Goal: Task Accomplishment & Management: Manage account settings

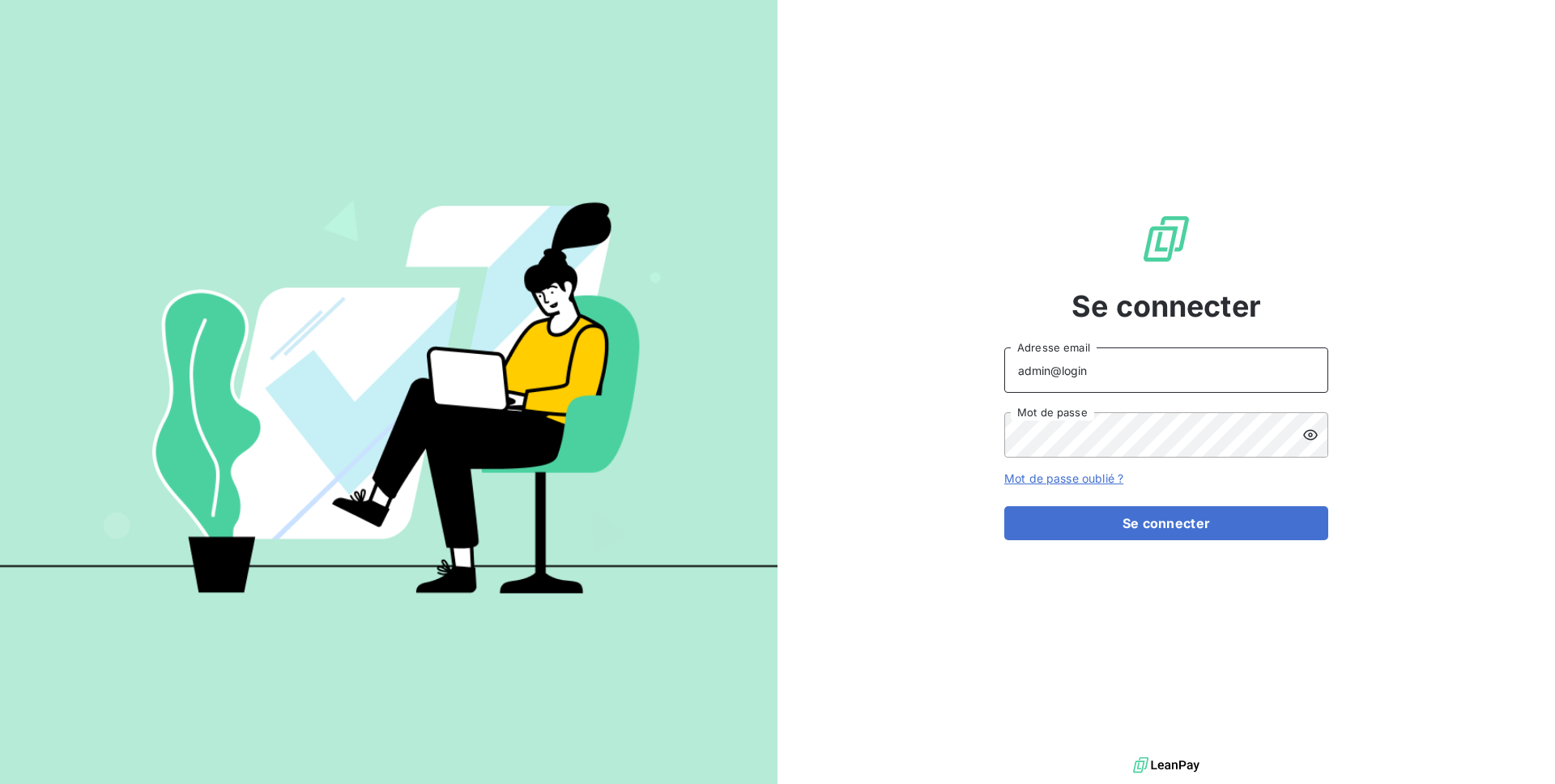
click at [1096, 388] on input "admin@login" at bounding box center [1166, 370] width 324 height 46
click at [1113, 379] on input "agathe.chapelais@gmail.com" at bounding box center [1166, 370] width 324 height 46
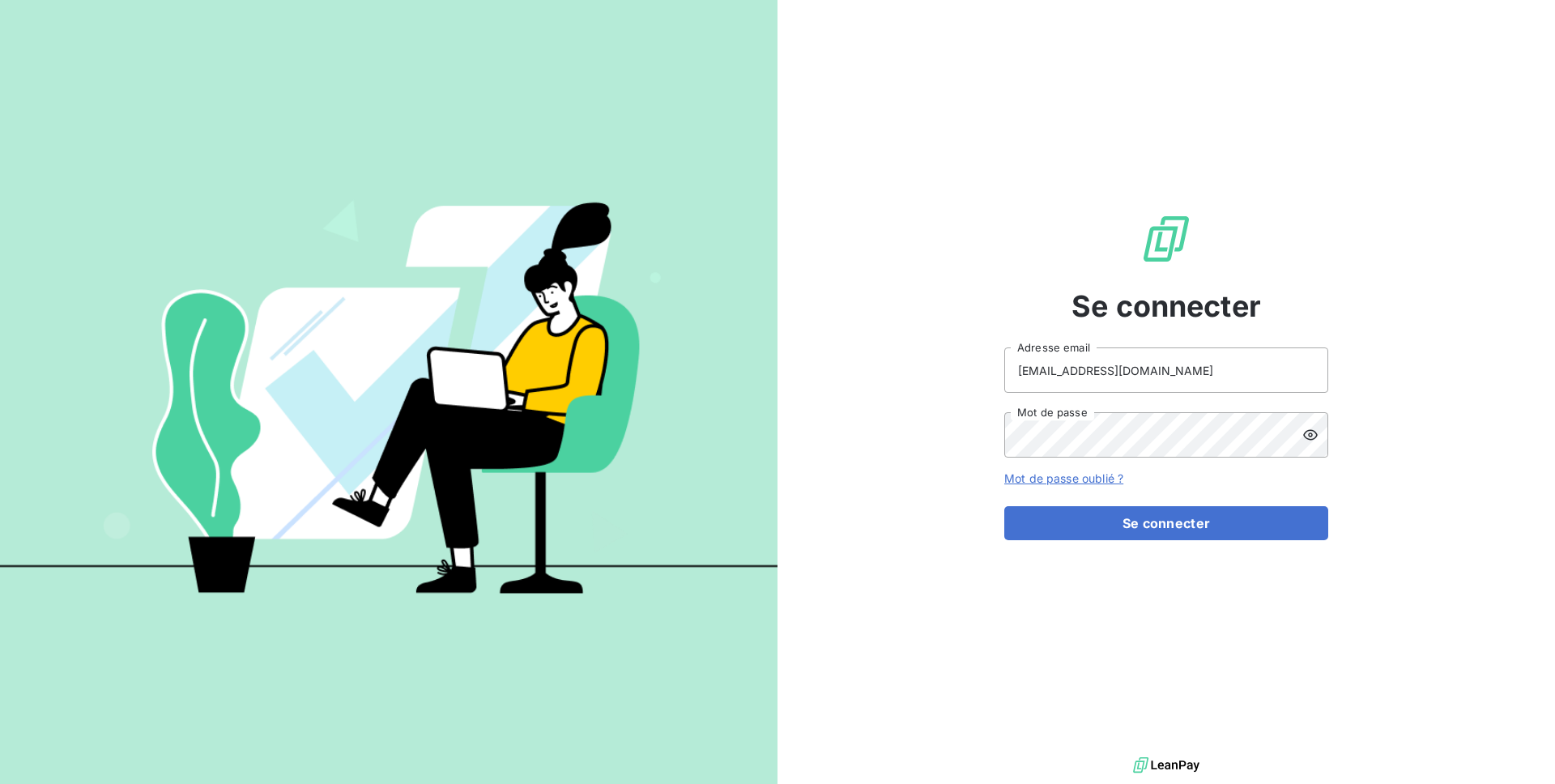
click at [1113, 379] on input "agathe.chapelais@gmail.com" at bounding box center [1166, 370] width 324 height 46
type input "agathe@leanpay.fr"
click at [1138, 544] on div "Se connecter agathe@leanpay.fr Adresse email Mot de passe Mot de passe oublié ?…" at bounding box center [1166, 377] width 324 height 753
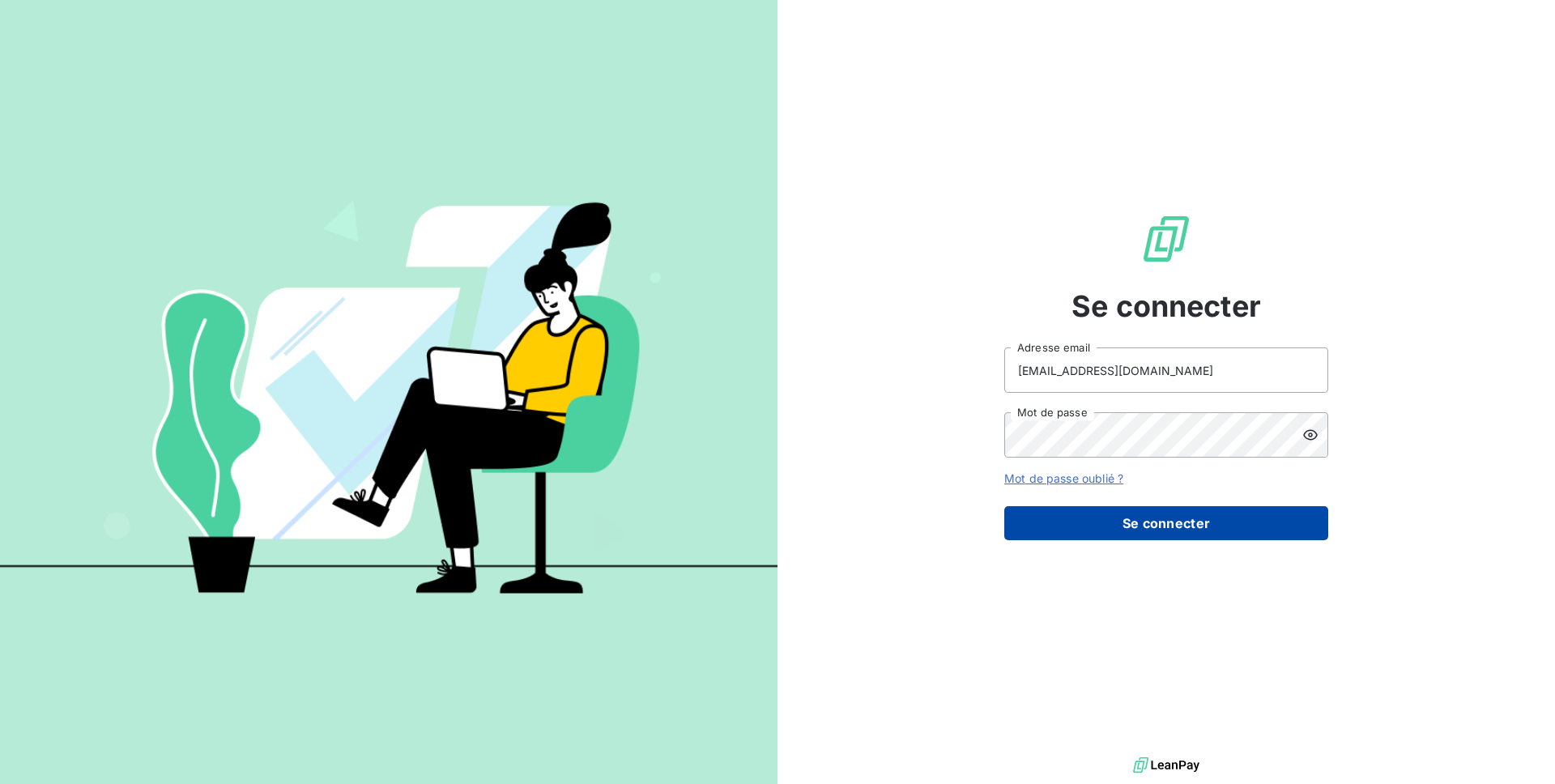
click at [1138, 538] on button "Se connecter" at bounding box center [1166, 523] width 324 height 34
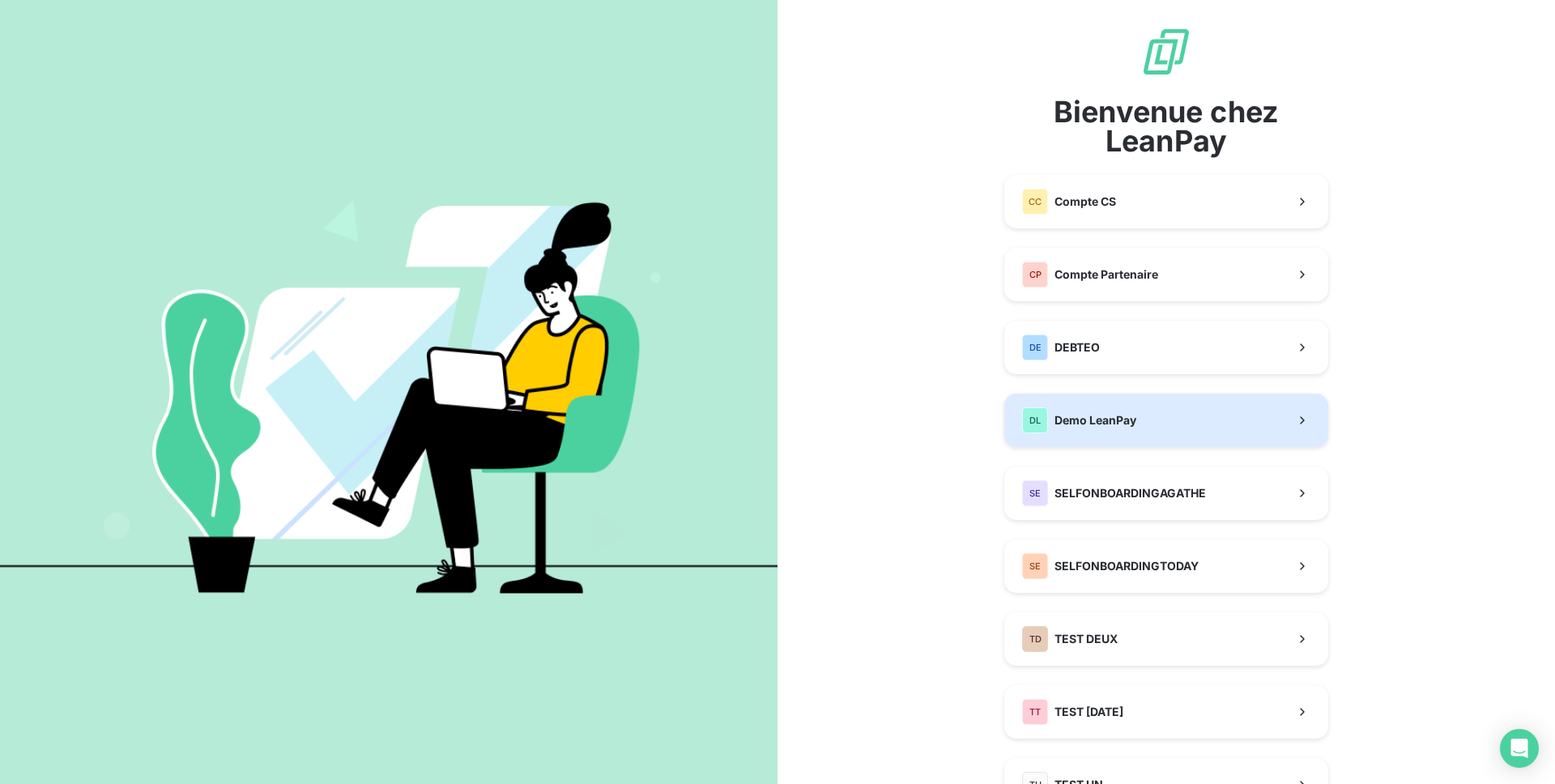
click at [1118, 439] on button "DL Demo LeanPay" at bounding box center [1166, 420] width 324 height 54
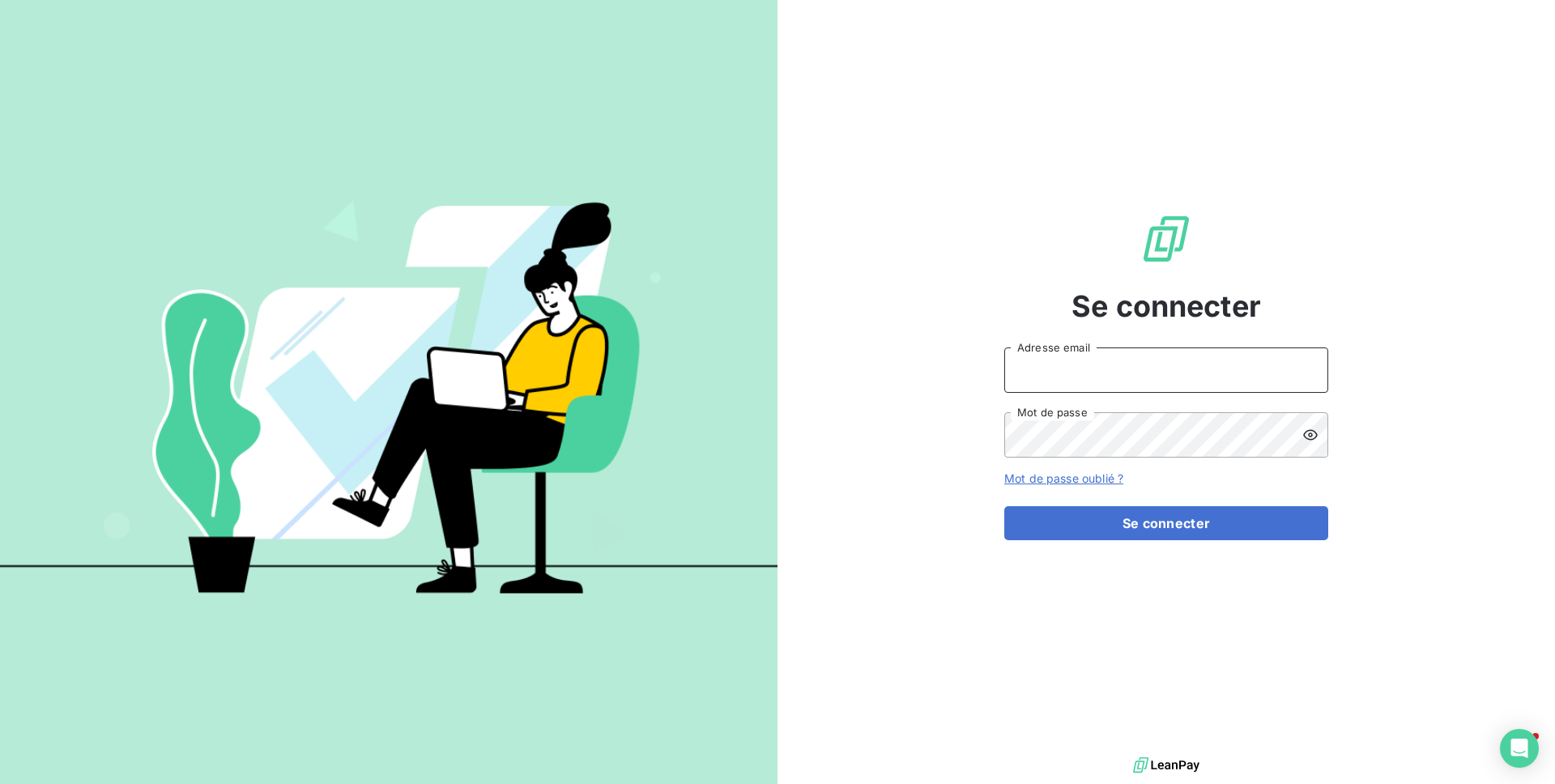
type input "agathe@leanpay.fr"
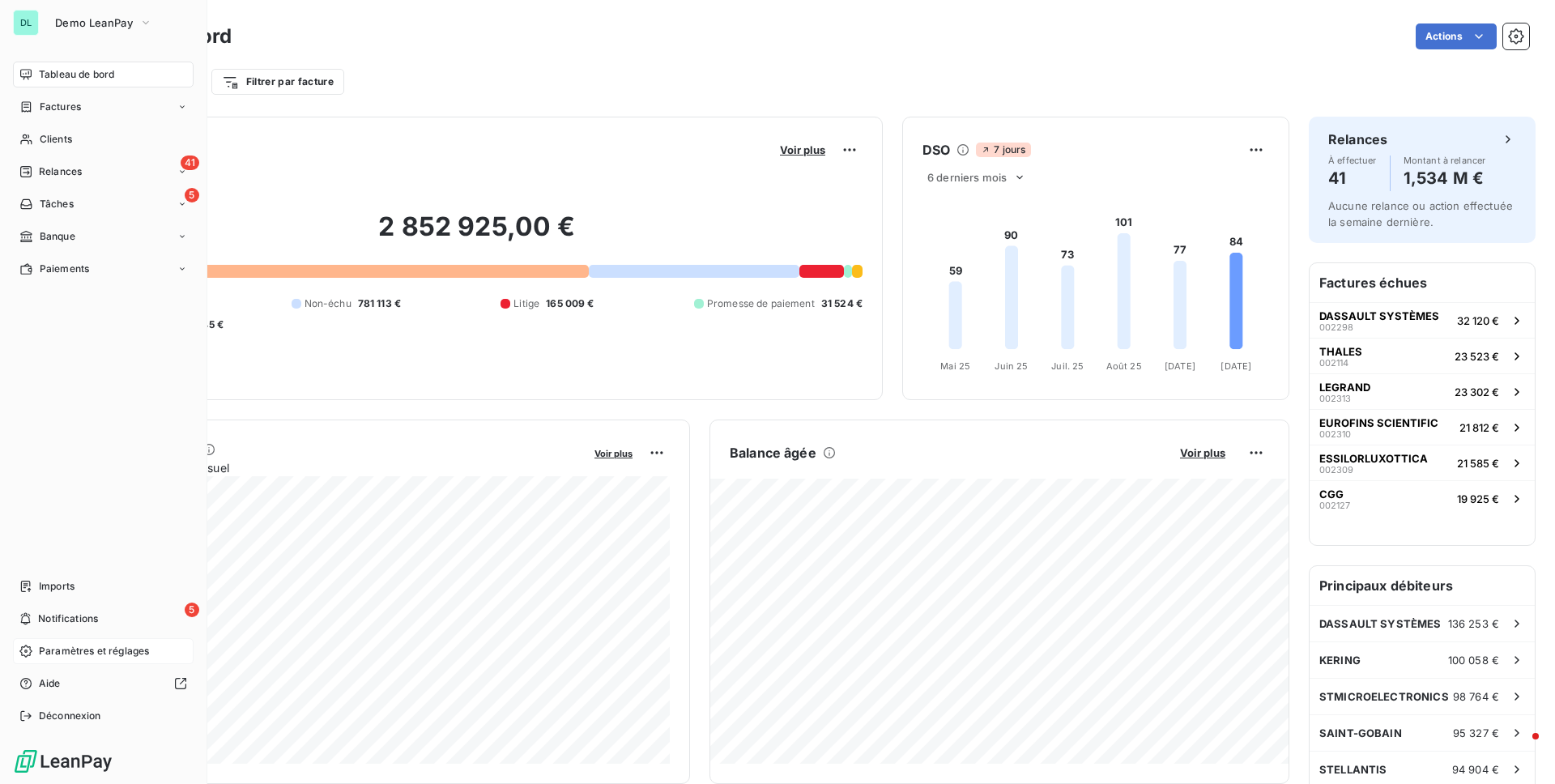
click at [88, 654] on span "Paramètres et réglages" at bounding box center [94, 651] width 110 height 15
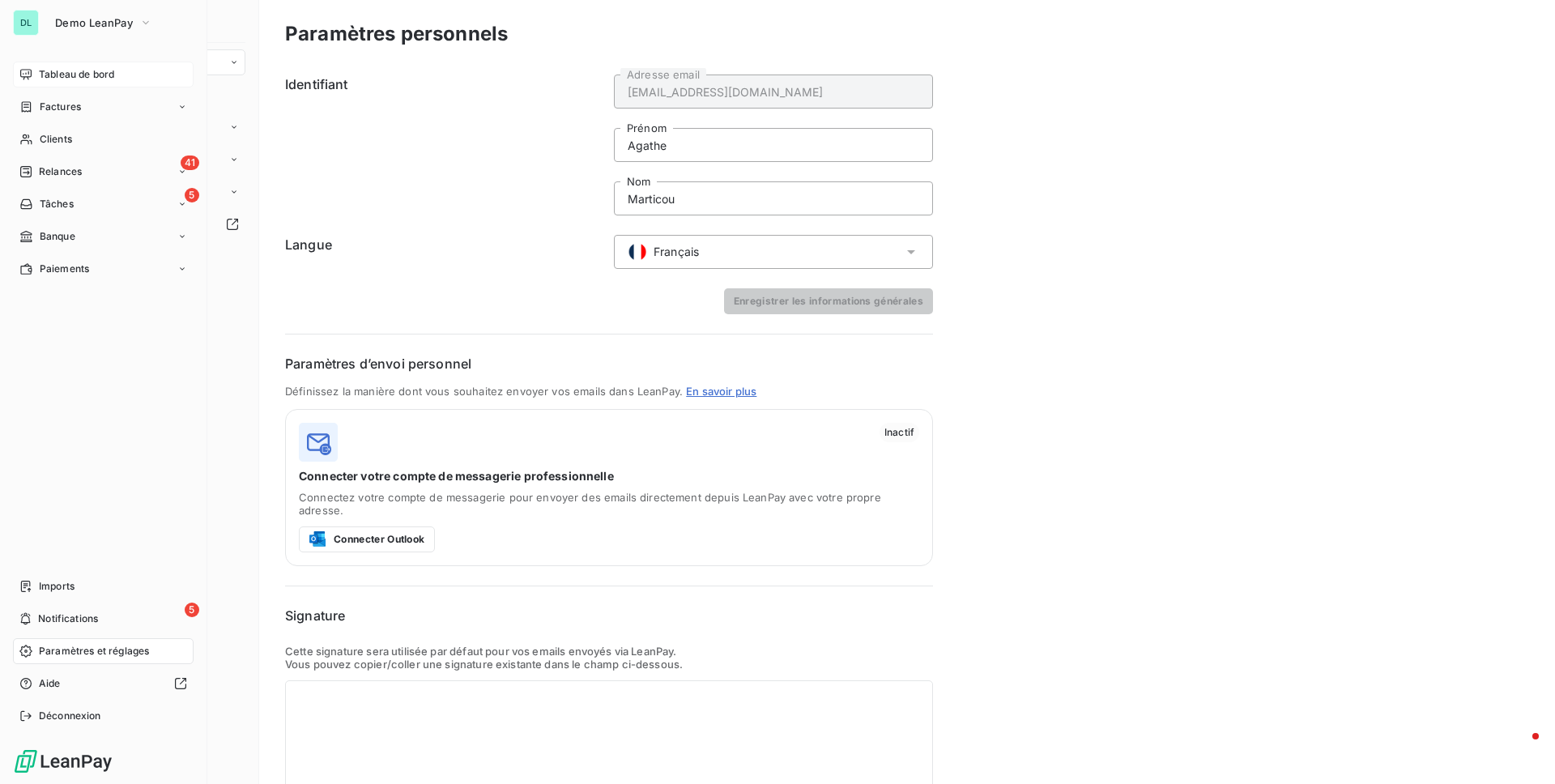
click at [57, 72] on span "Tableau de bord" at bounding box center [76, 75] width 76 height 15
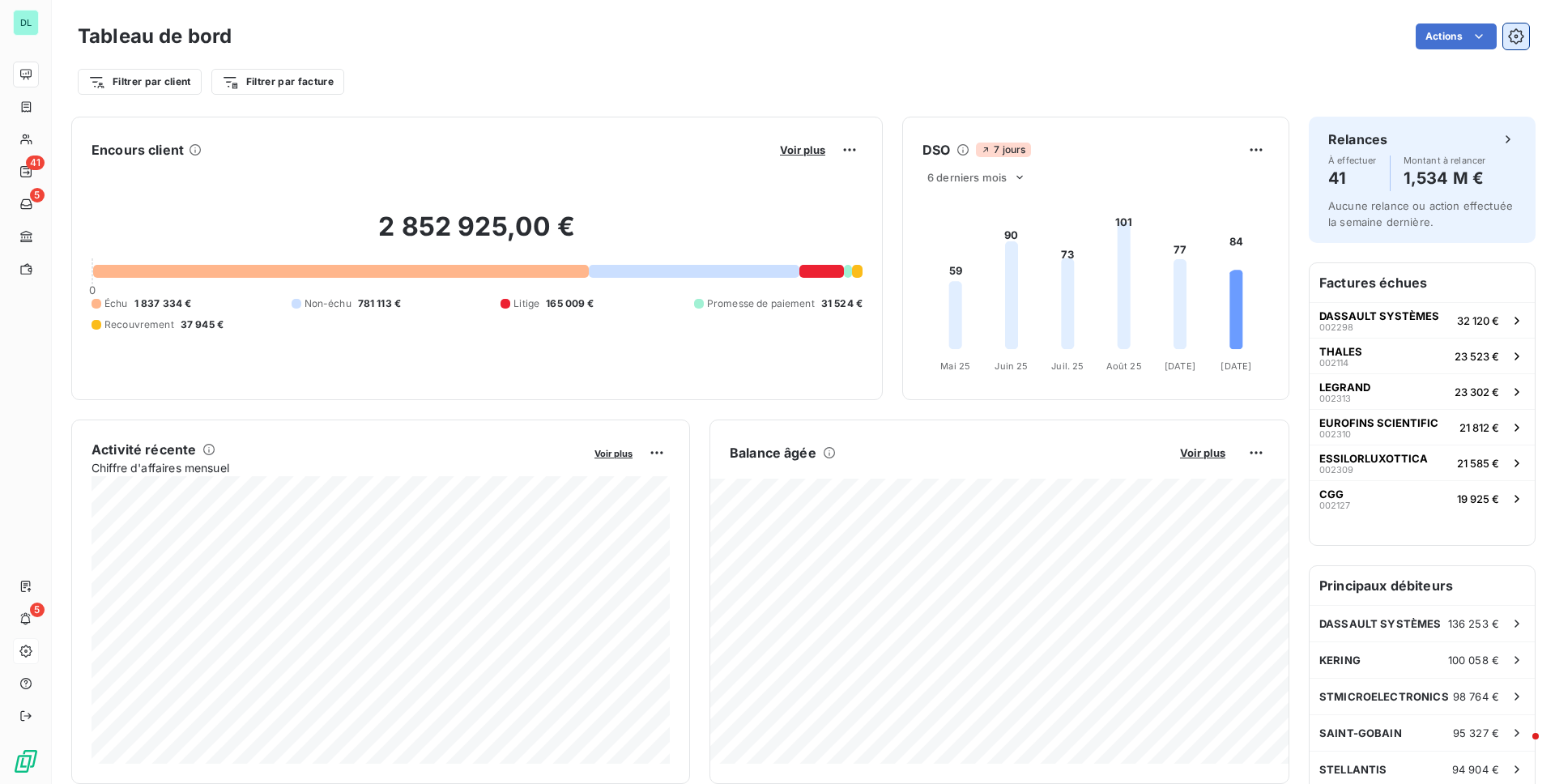
click at [1503, 37] on button "button" at bounding box center [1516, 37] width 26 height 26
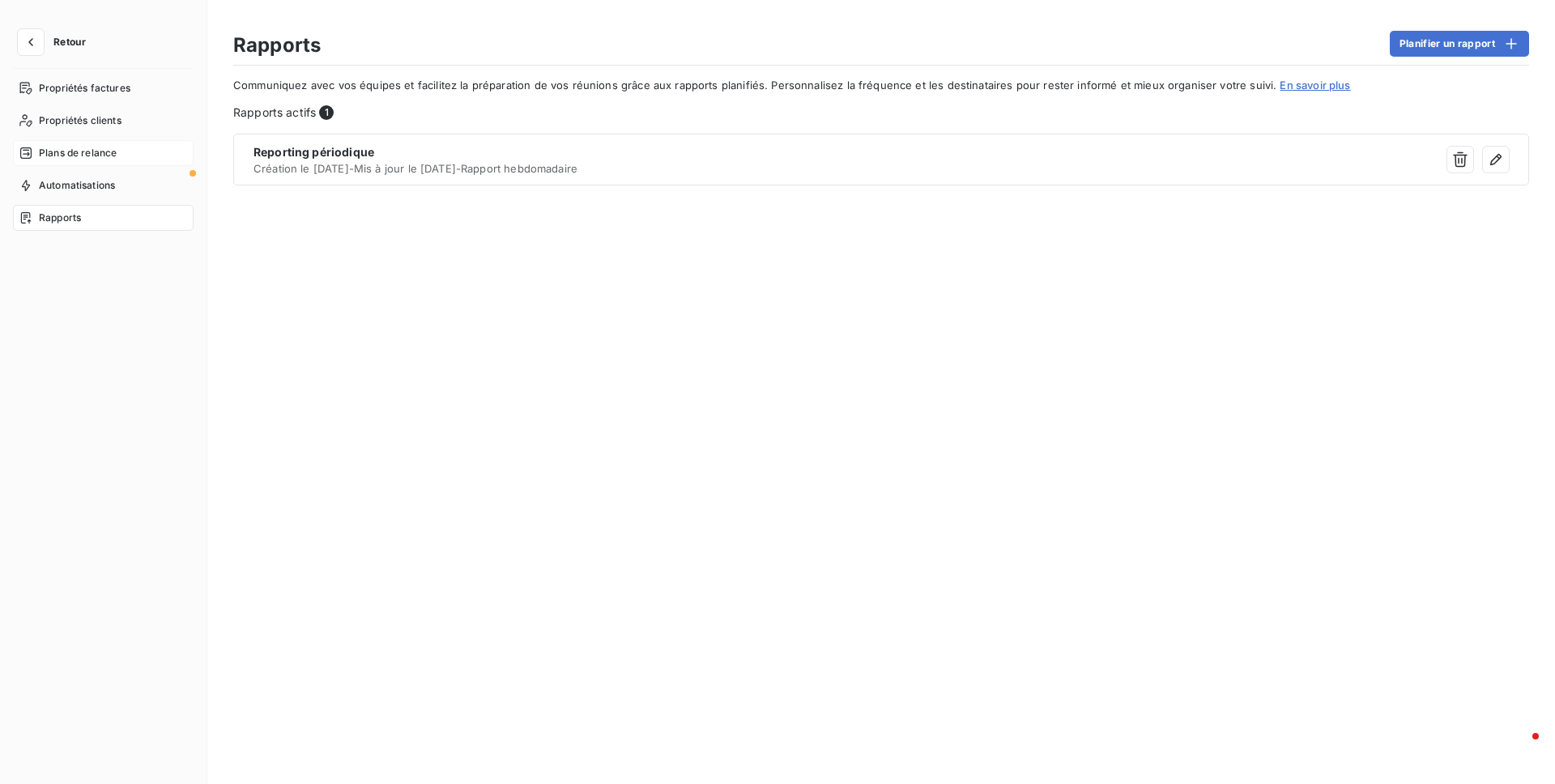
click at [113, 140] on div "Plans de relance" at bounding box center [103, 153] width 181 height 26
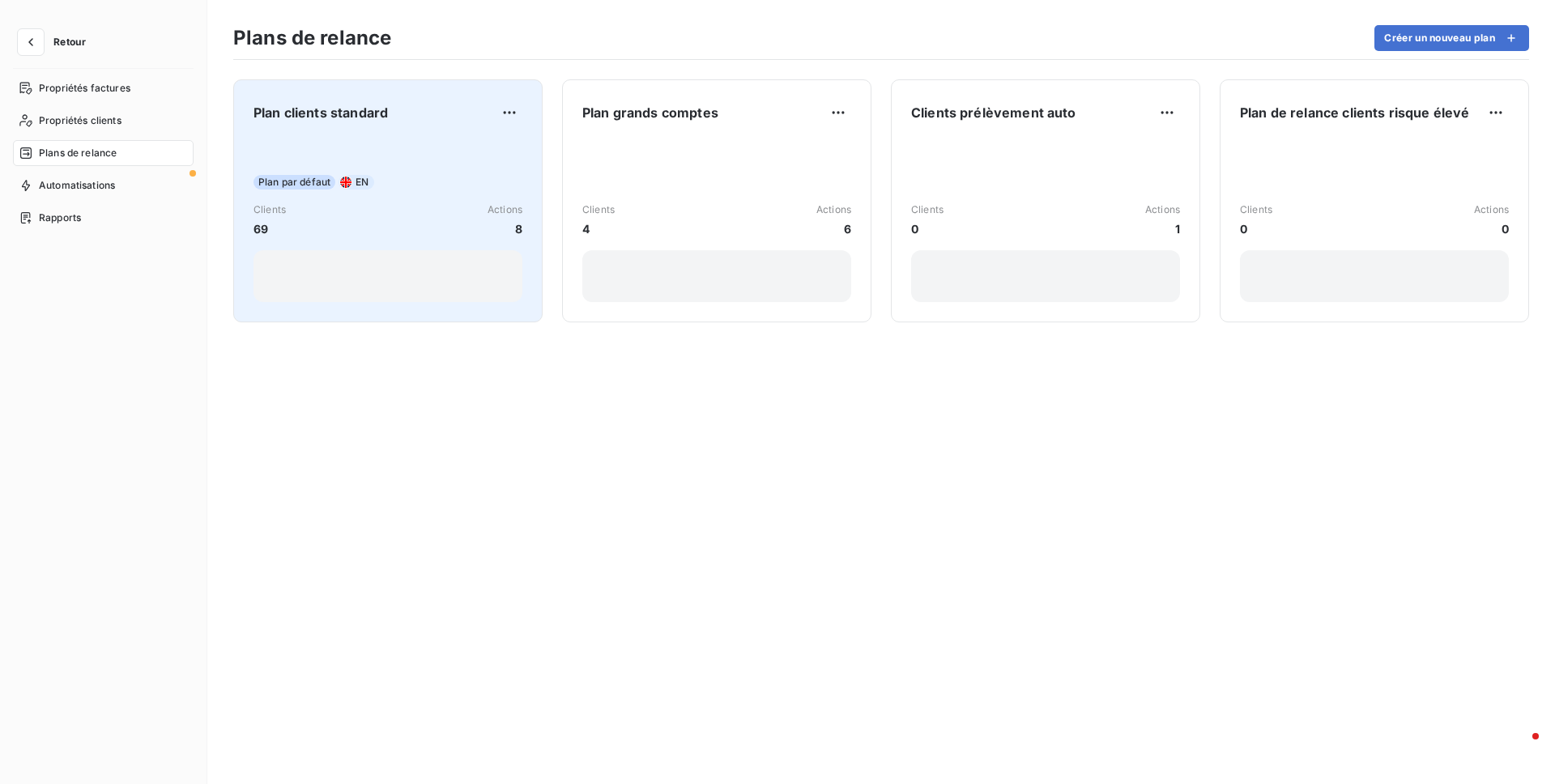
click at [468, 234] on div "Clients 69 Actions 8" at bounding box center [388, 220] width 269 height 35
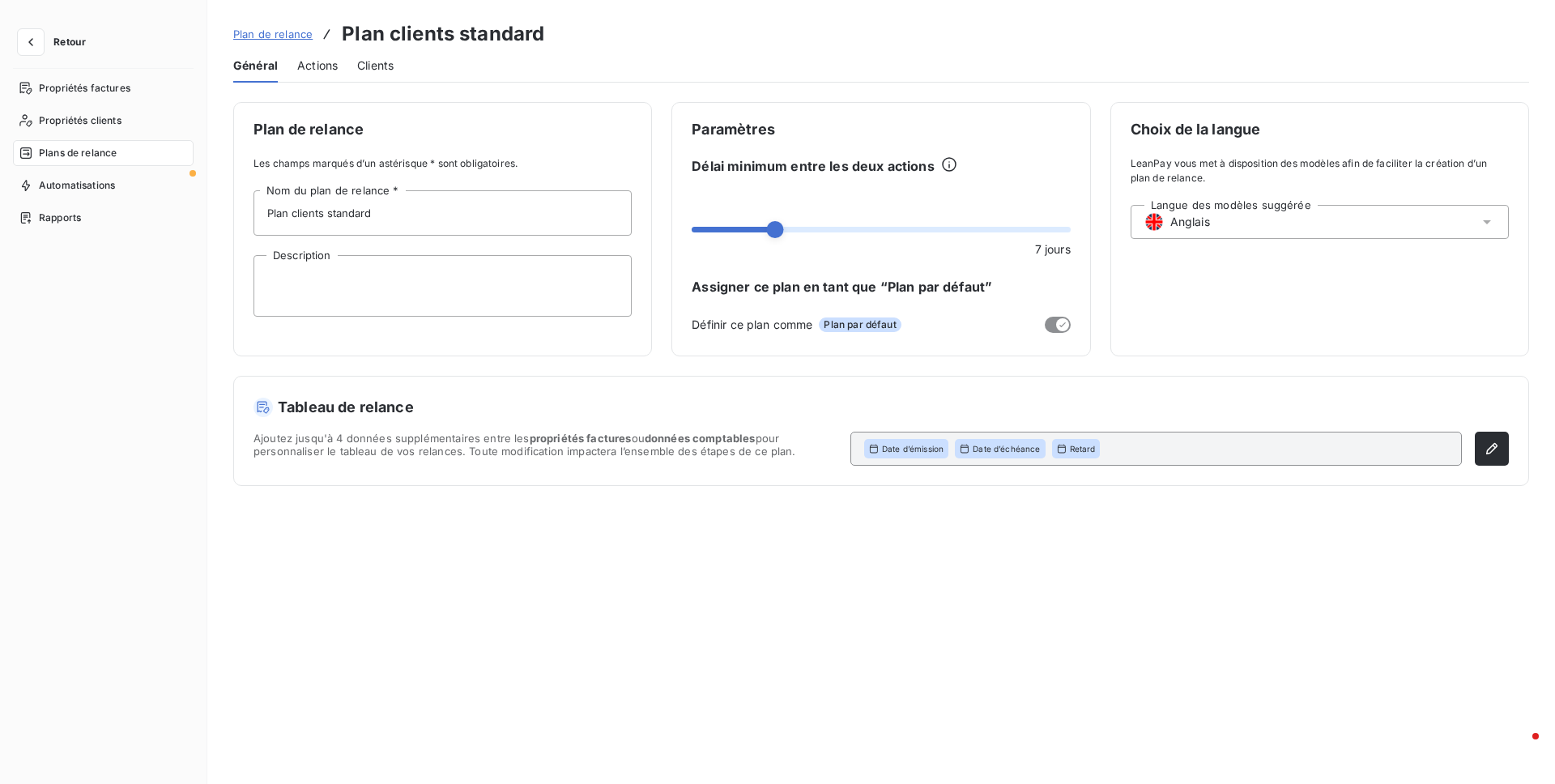
click at [1253, 224] on div "Langue des modèles suggérée Anglais" at bounding box center [1319, 222] width 378 height 34
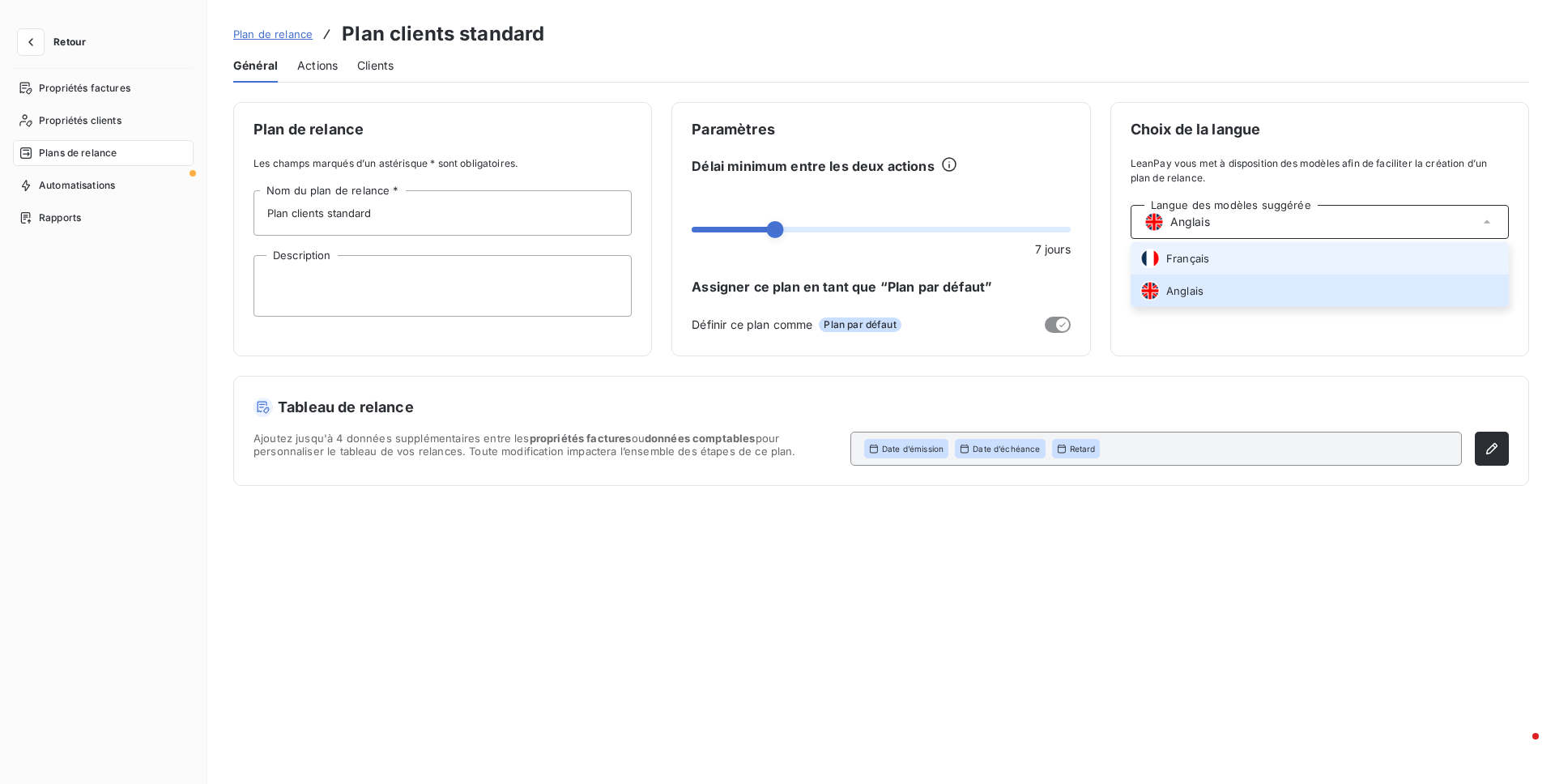
click at [1226, 248] on li "Français" at bounding box center [1319, 259] width 378 height 33
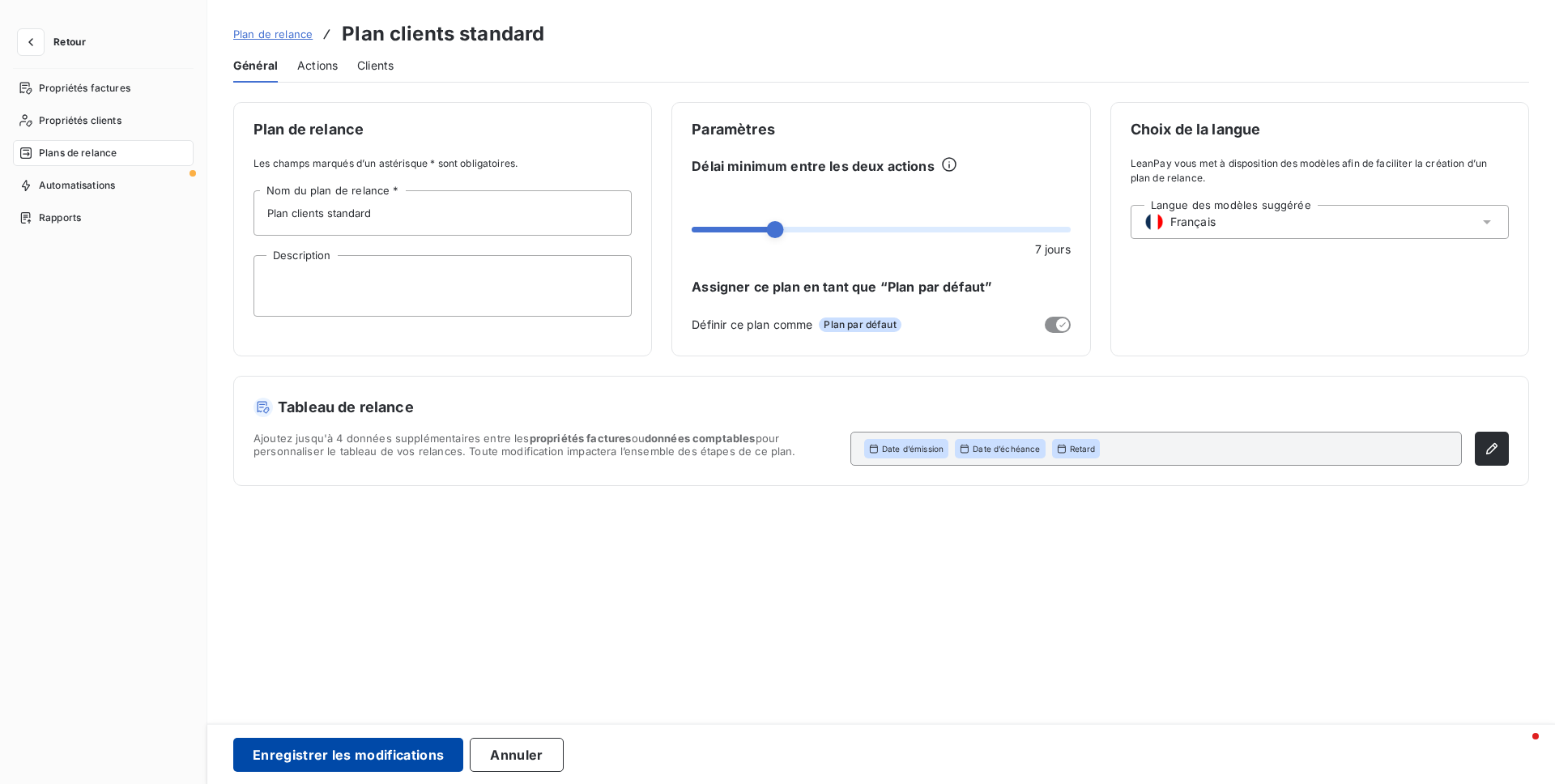
click at [355, 749] on button "Enregistrer les modifications" at bounding box center [348, 755] width 230 height 34
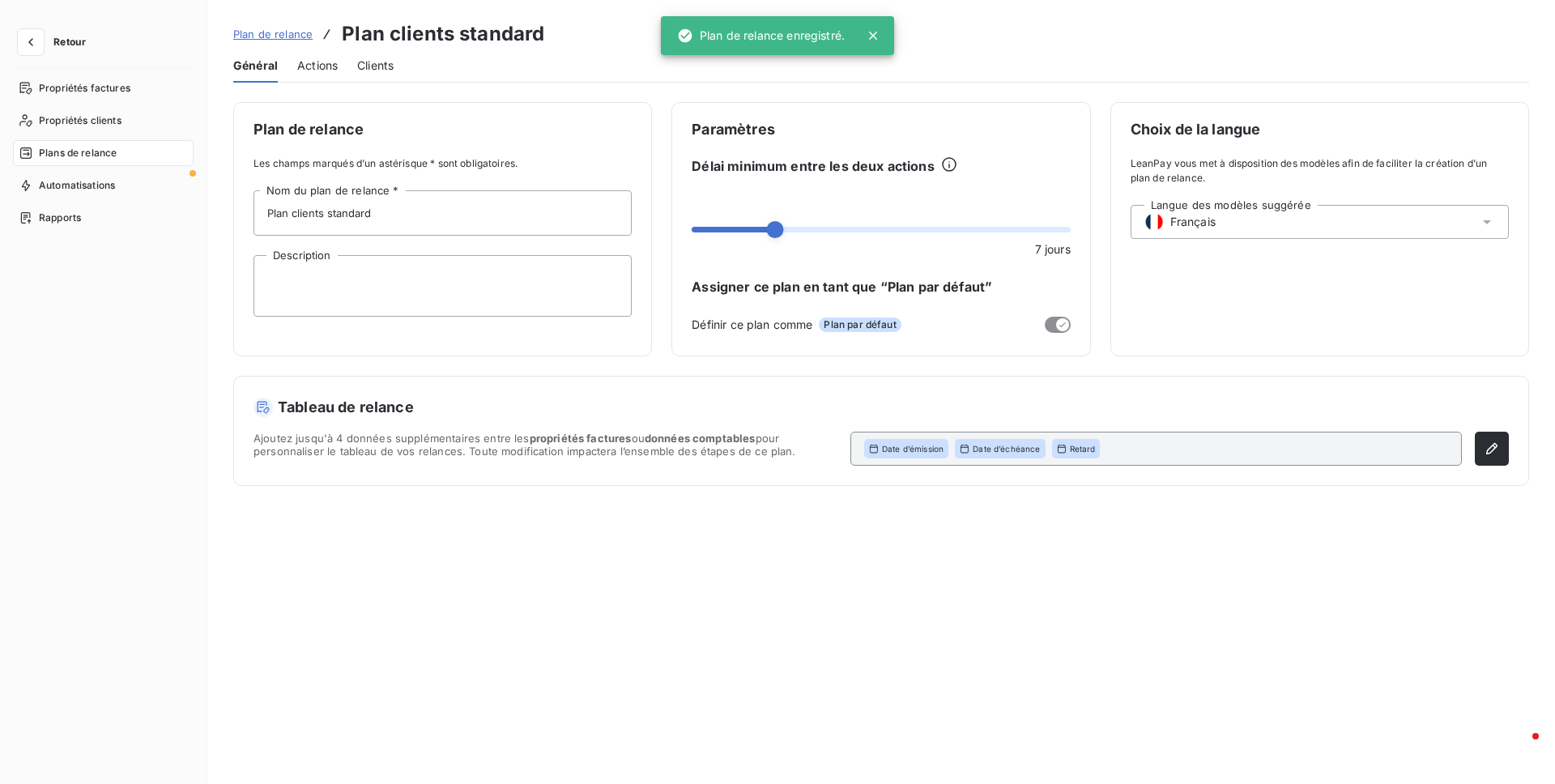
click at [314, 54] on div "Actions" at bounding box center [317, 66] width 41 height 34
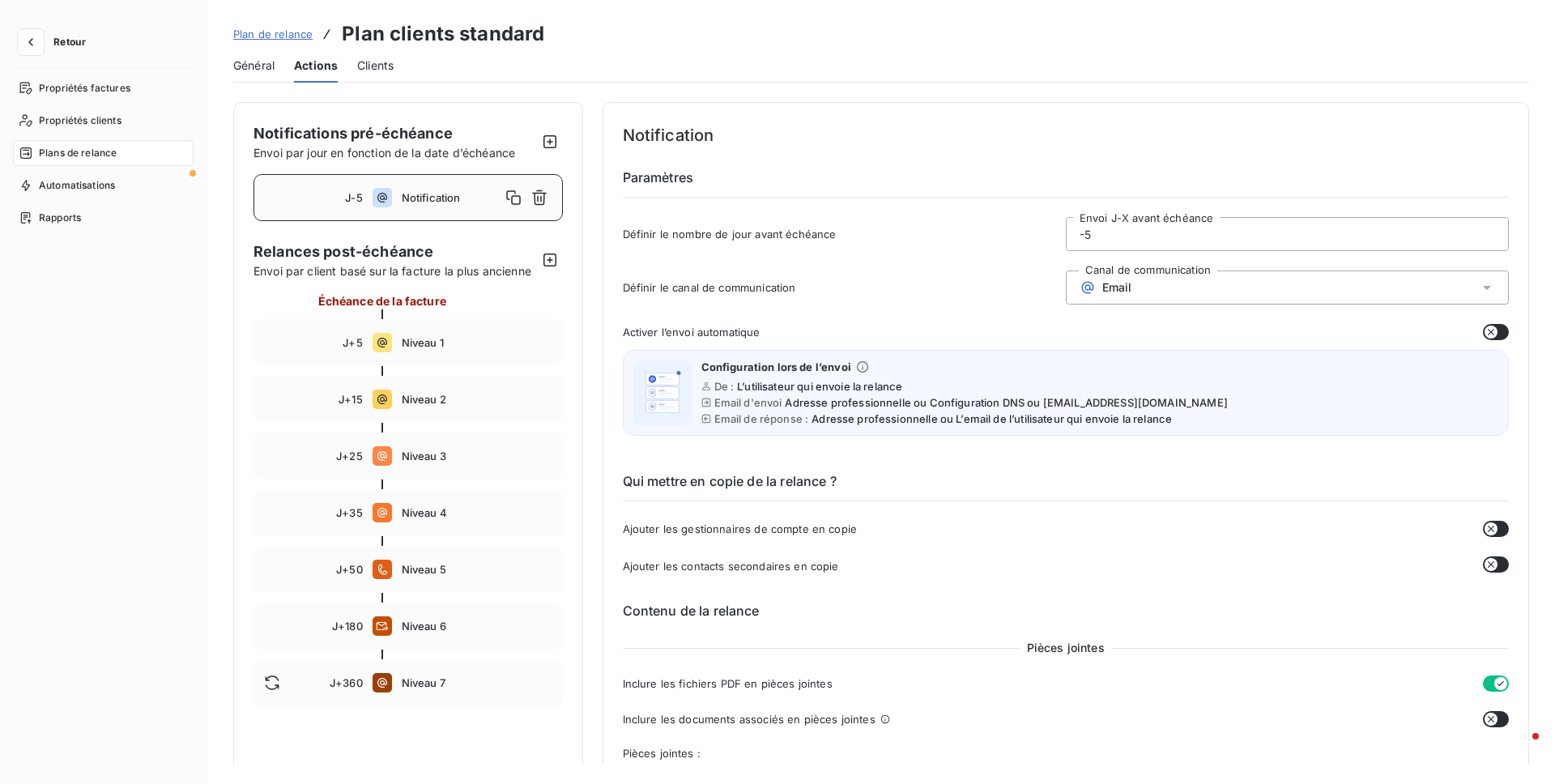
click at [75, 46] on span "Retour" at bounding box center [70, 42] width 33 height 10
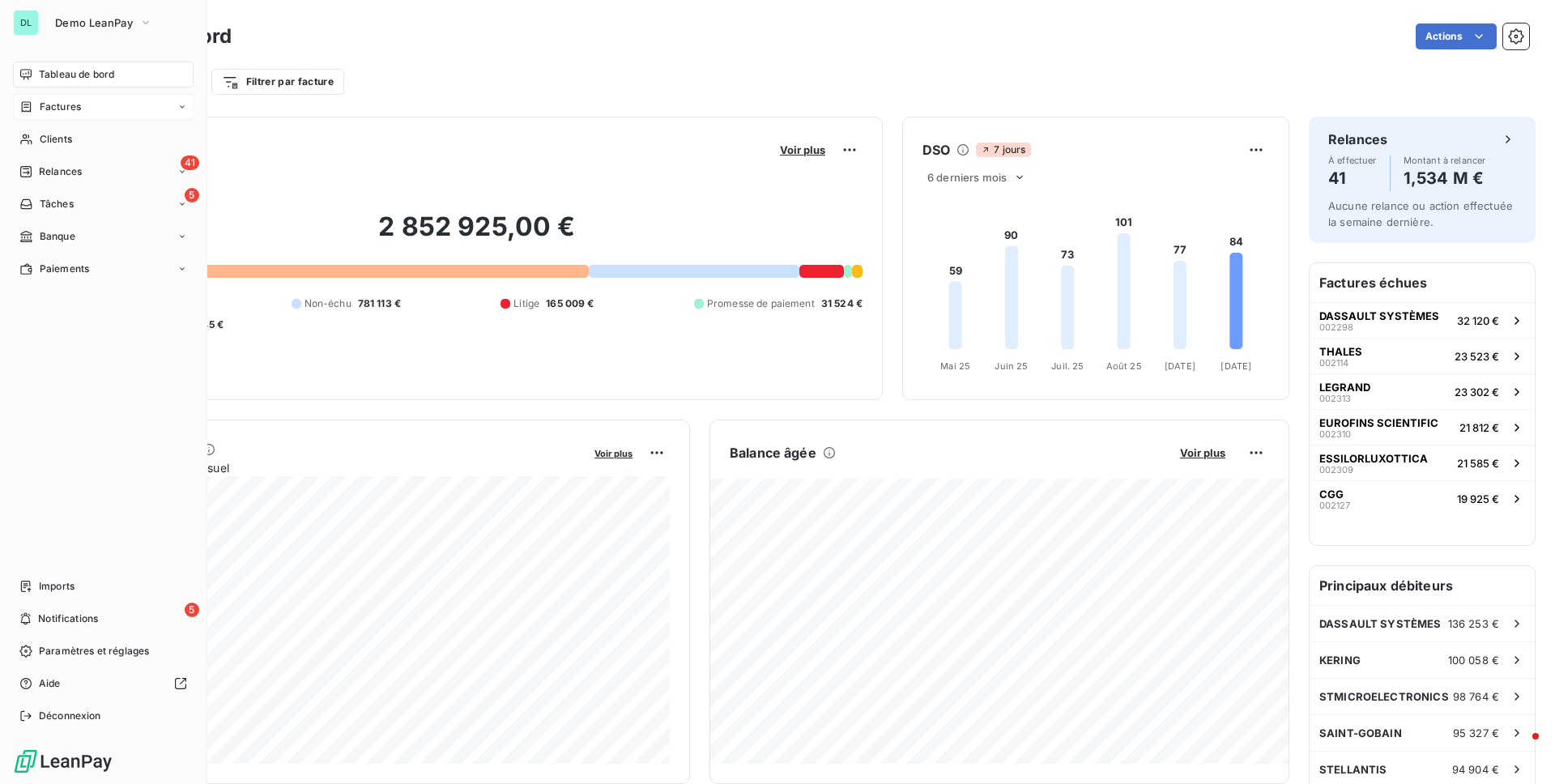
click at [69, 109] on span "Factures" at bounding box center [60, 107] width 41 height 15
click at [86, 124] on div "Factures Factures Avoirs Opérations Diverses" at bounding box center [103, 155] width 181 height 123
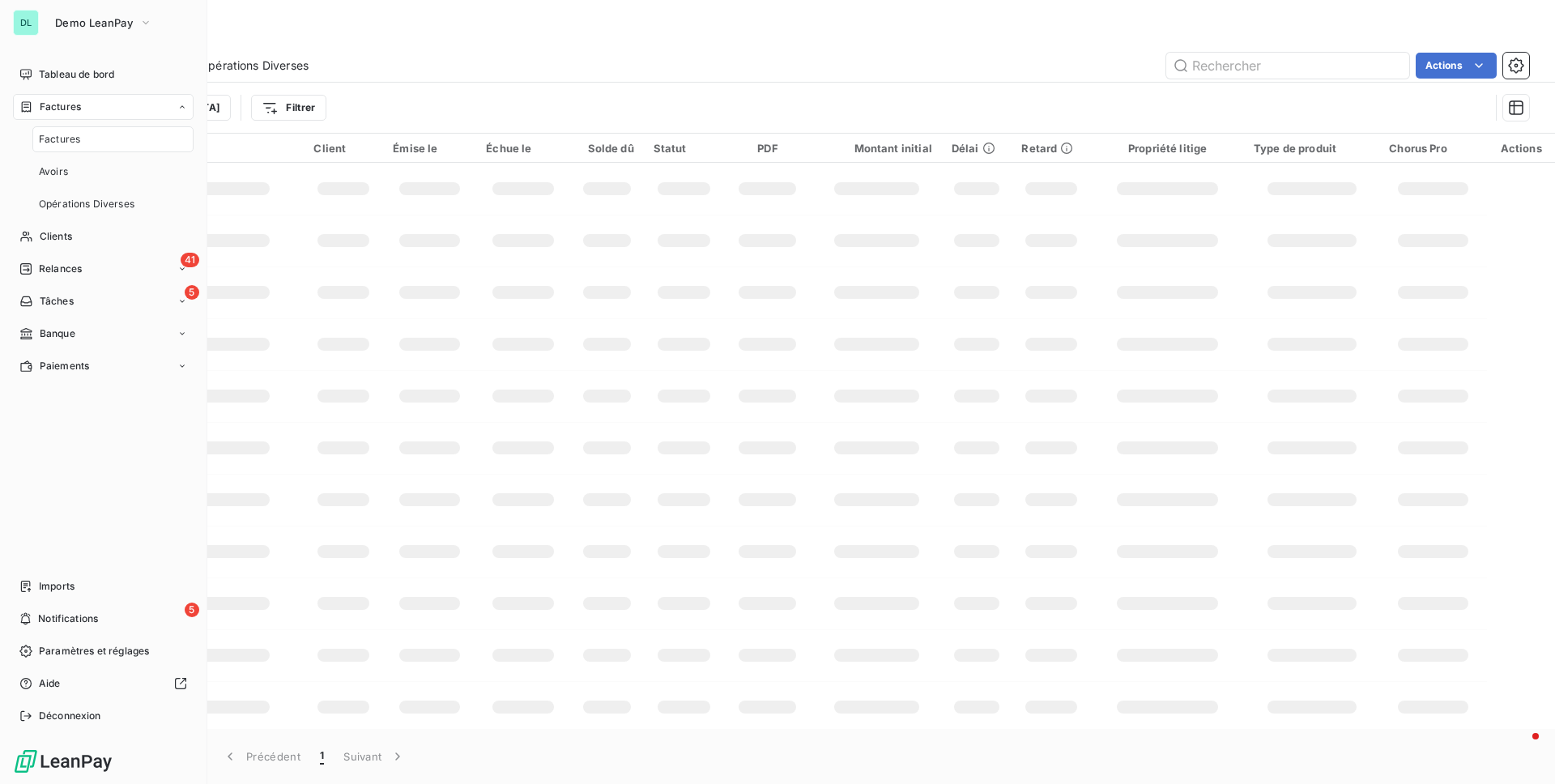
click at [86, 135] on div "Factures" at bounding box center [113, 139] width 161 height 26
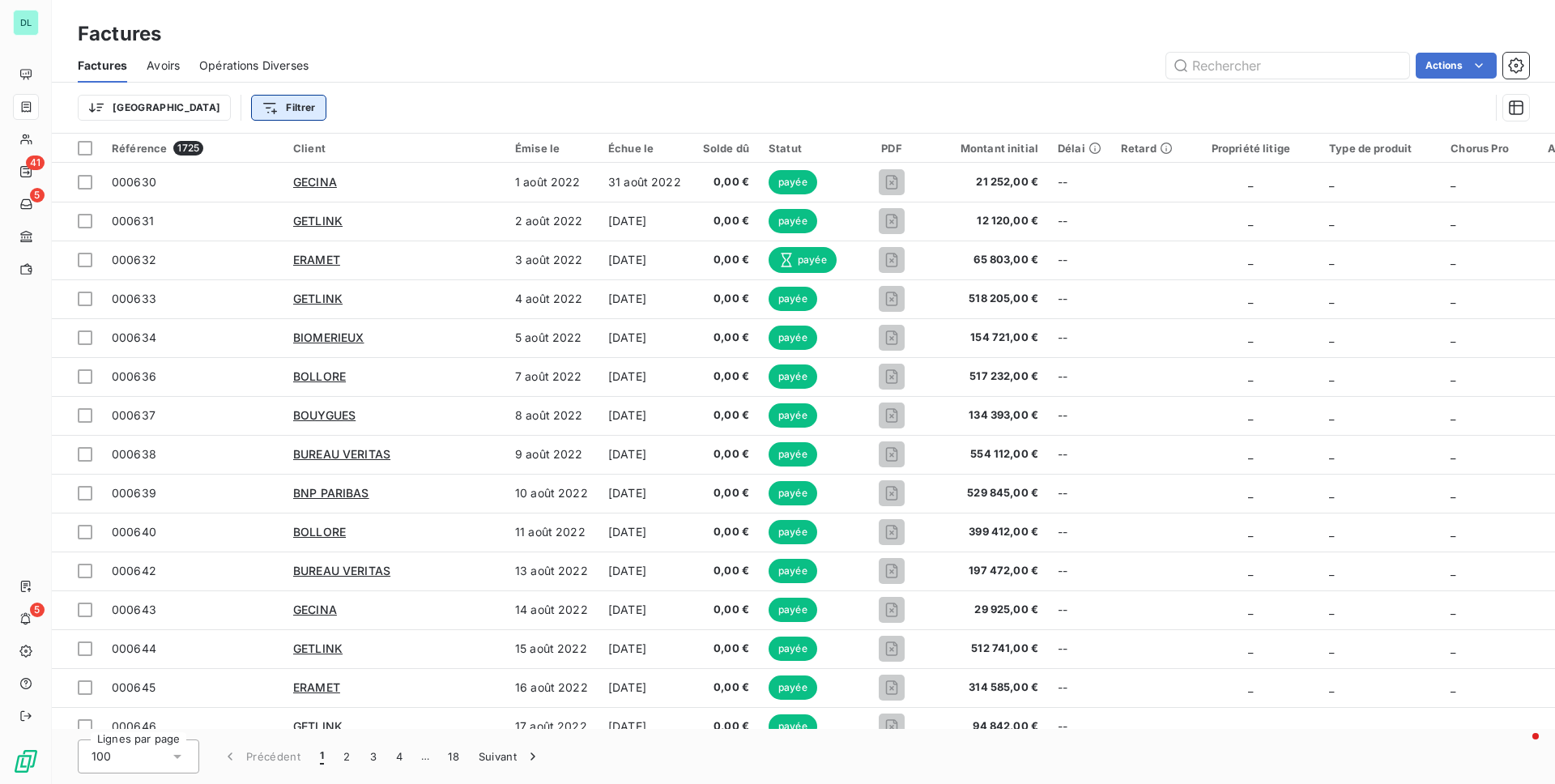
click at [218, 102] on html "DL 41 5 5 Factures Factures Avoirs Opérations Diverses Actions Trier Filtrer Ré…" at bounding box center [778, 392] width 1555 height 784
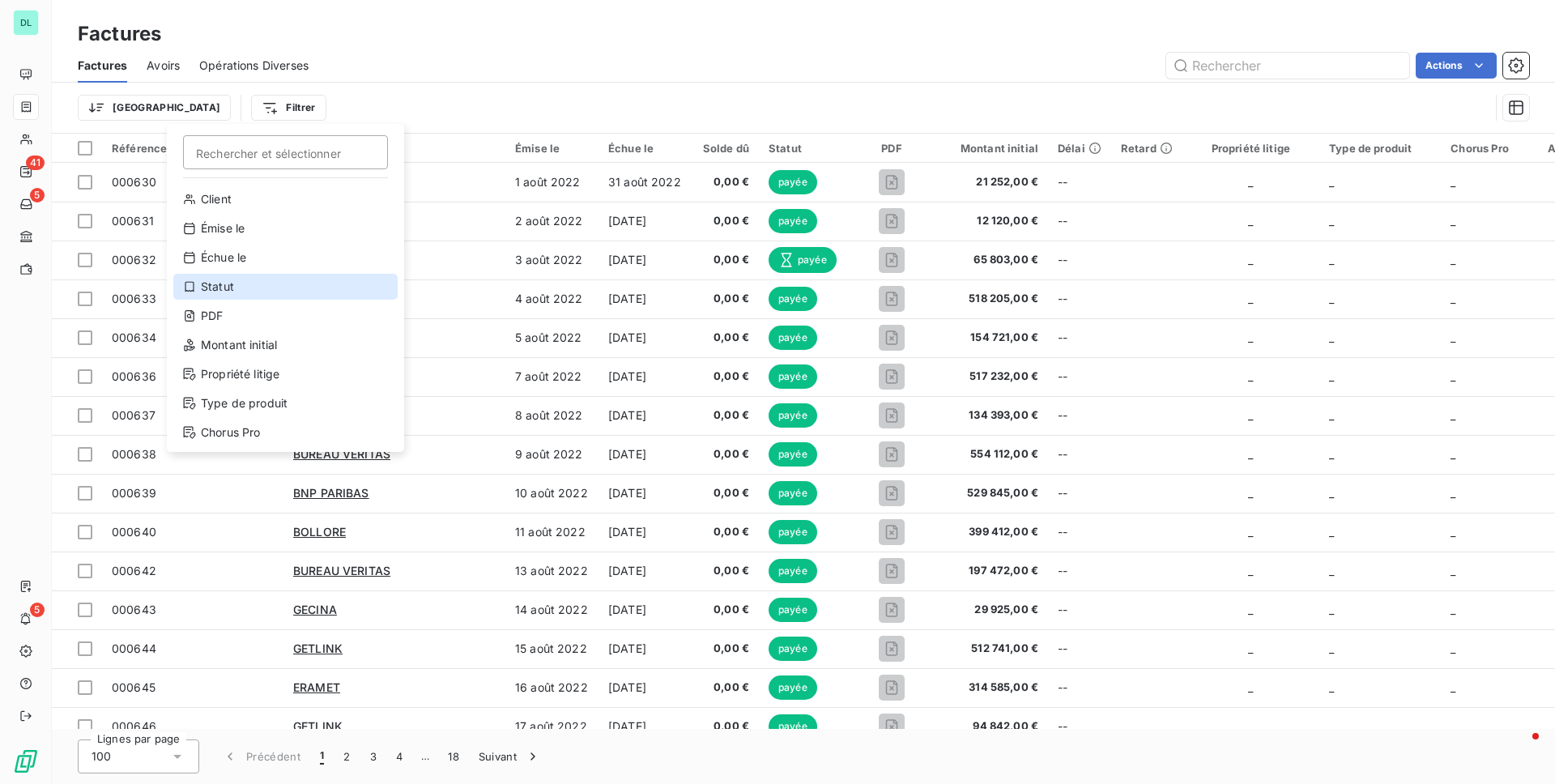
click at [242, 289] on div "Statut" at bounding box center [285, 287] width 224 height 26
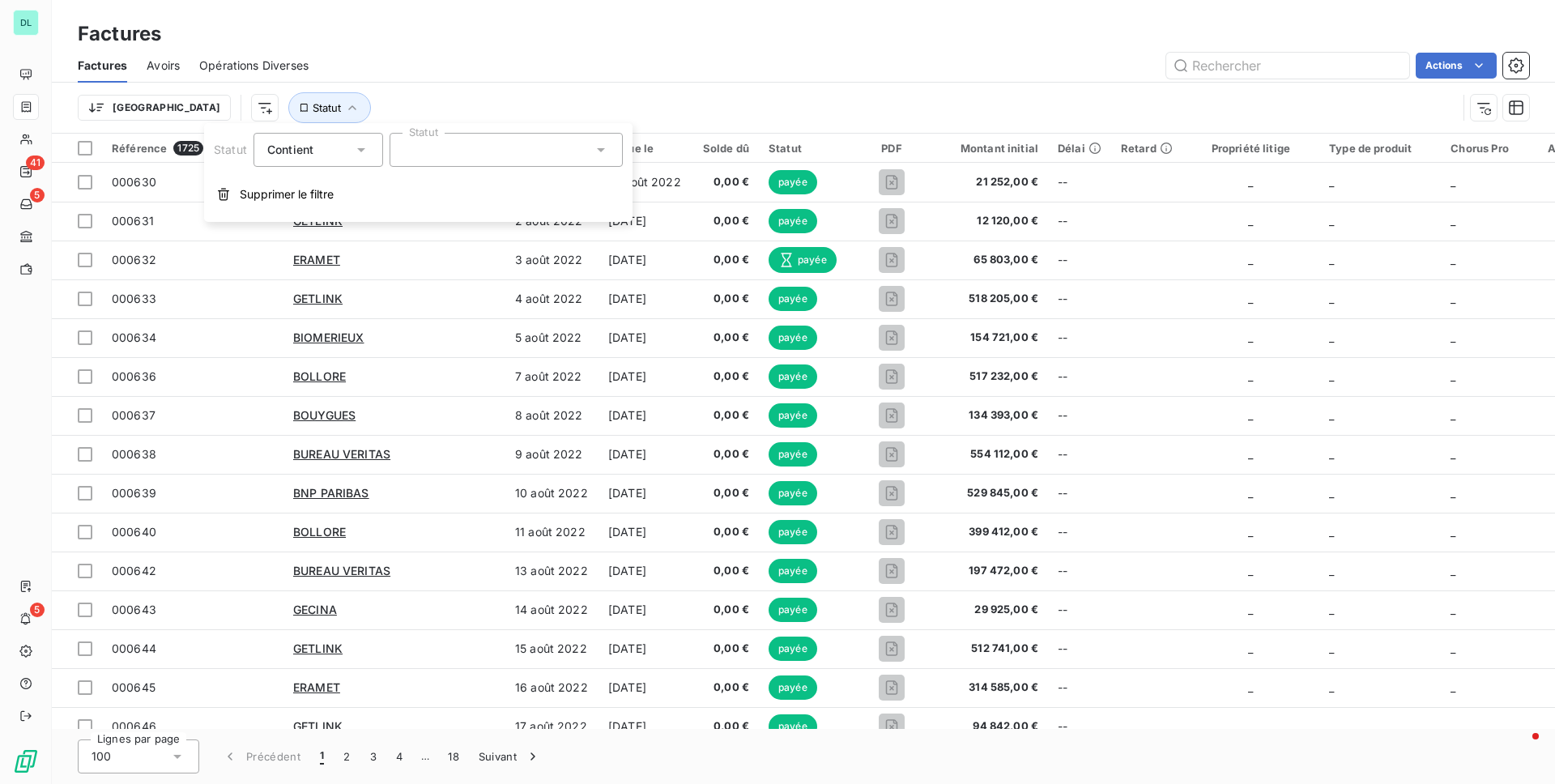
click at [442, 142] on div at bounding box center [506, 150] width 233 height 34
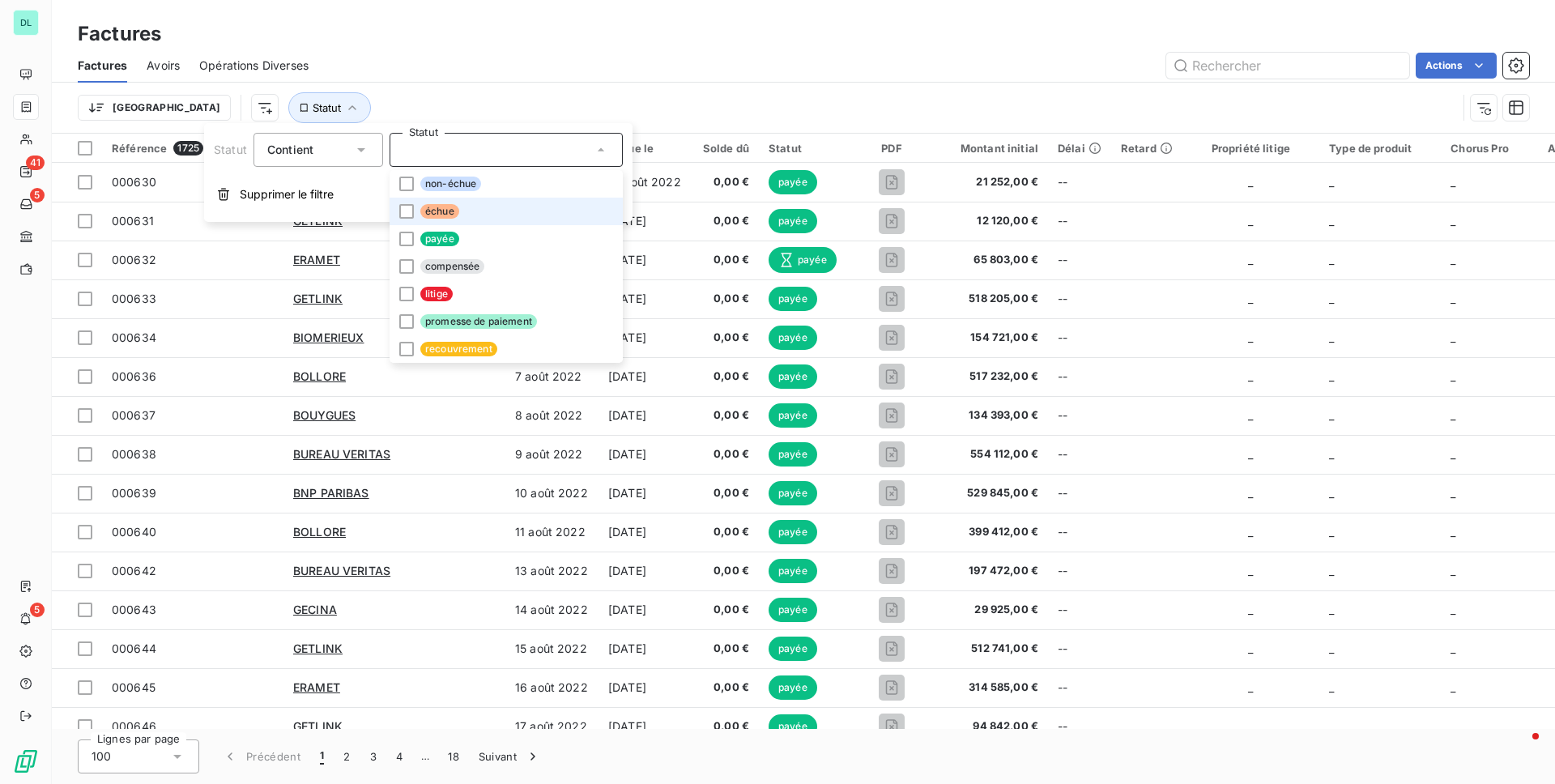
click at [435, 216] on span "échue" at bounding box center [440, 211] width 39 height 15
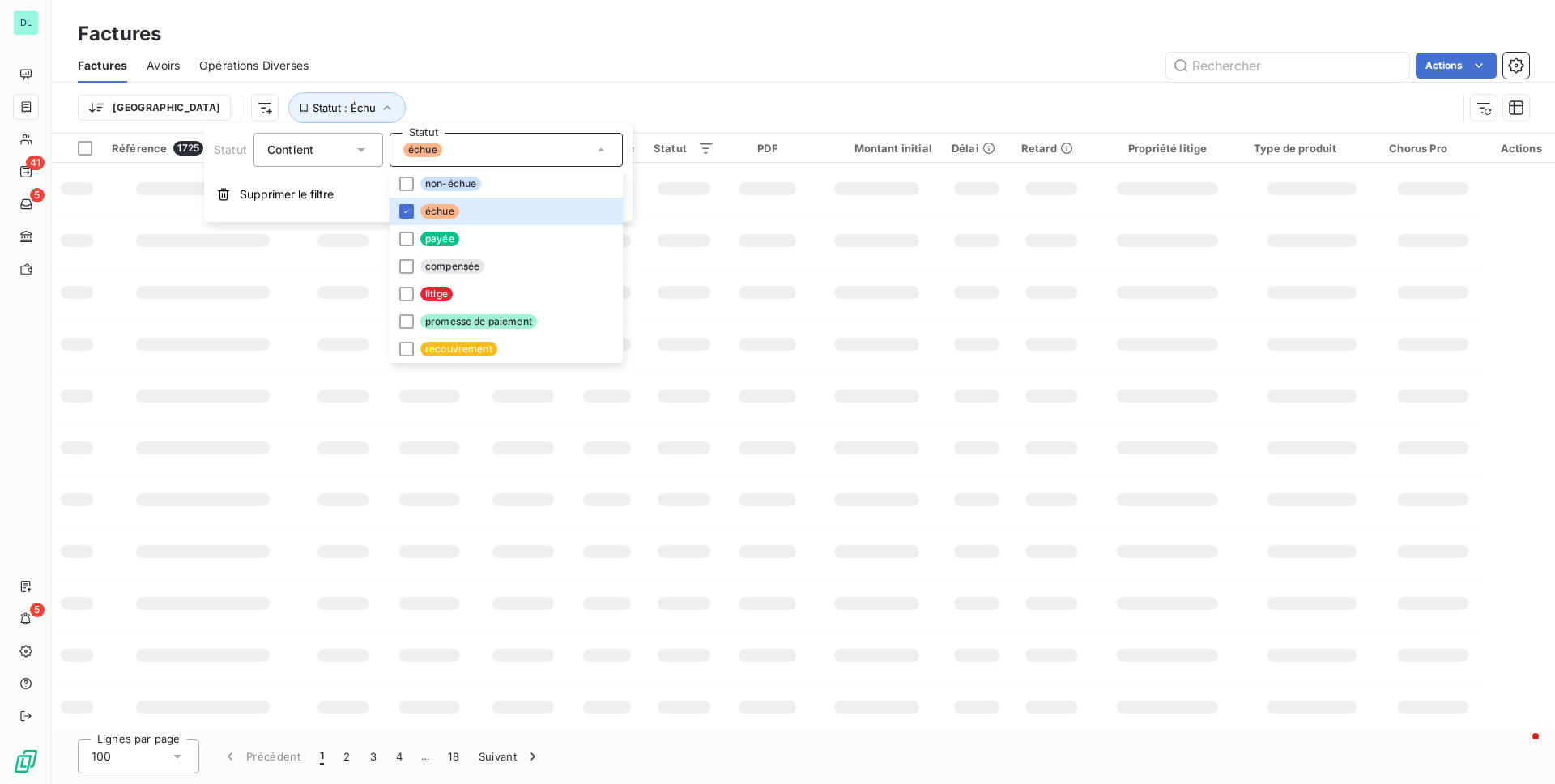
click at [440, 72] on div "Actions" at bounding box center [928, 66] width 1201 height 26
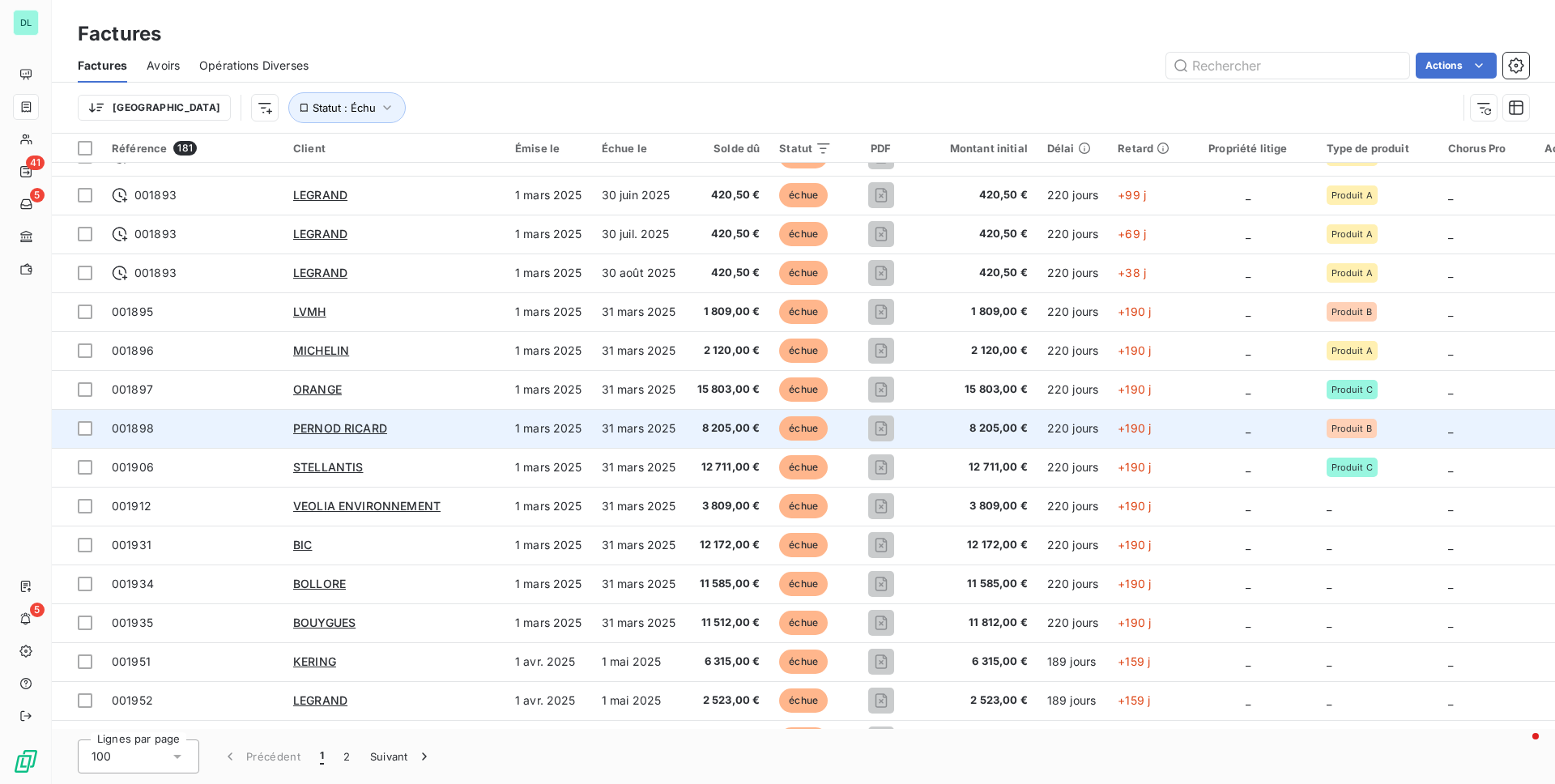
scroll to position [917, 0]
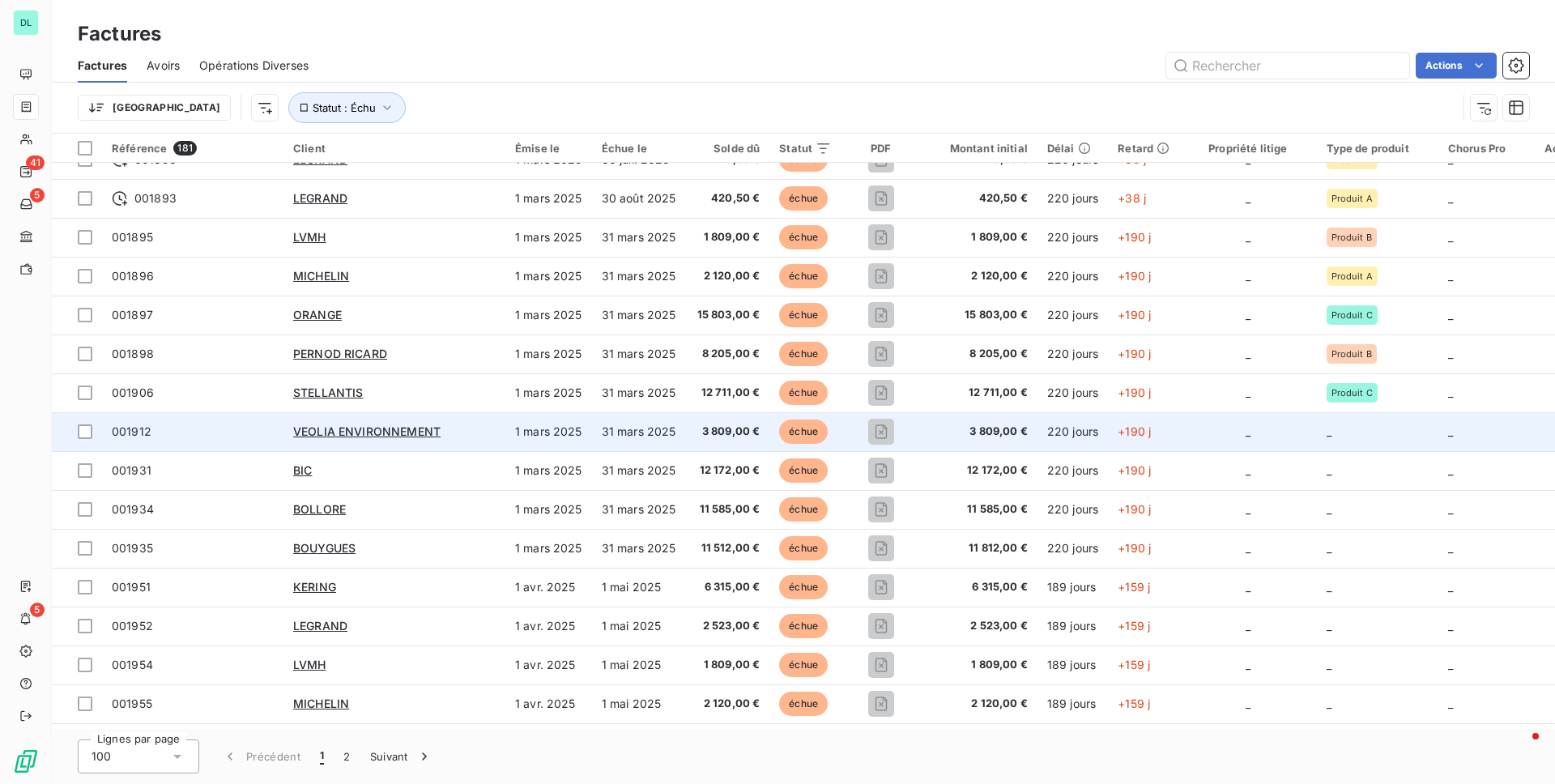
click at [237, 435] on span "001912" at bounding box center [192, 432] width 162 height 16
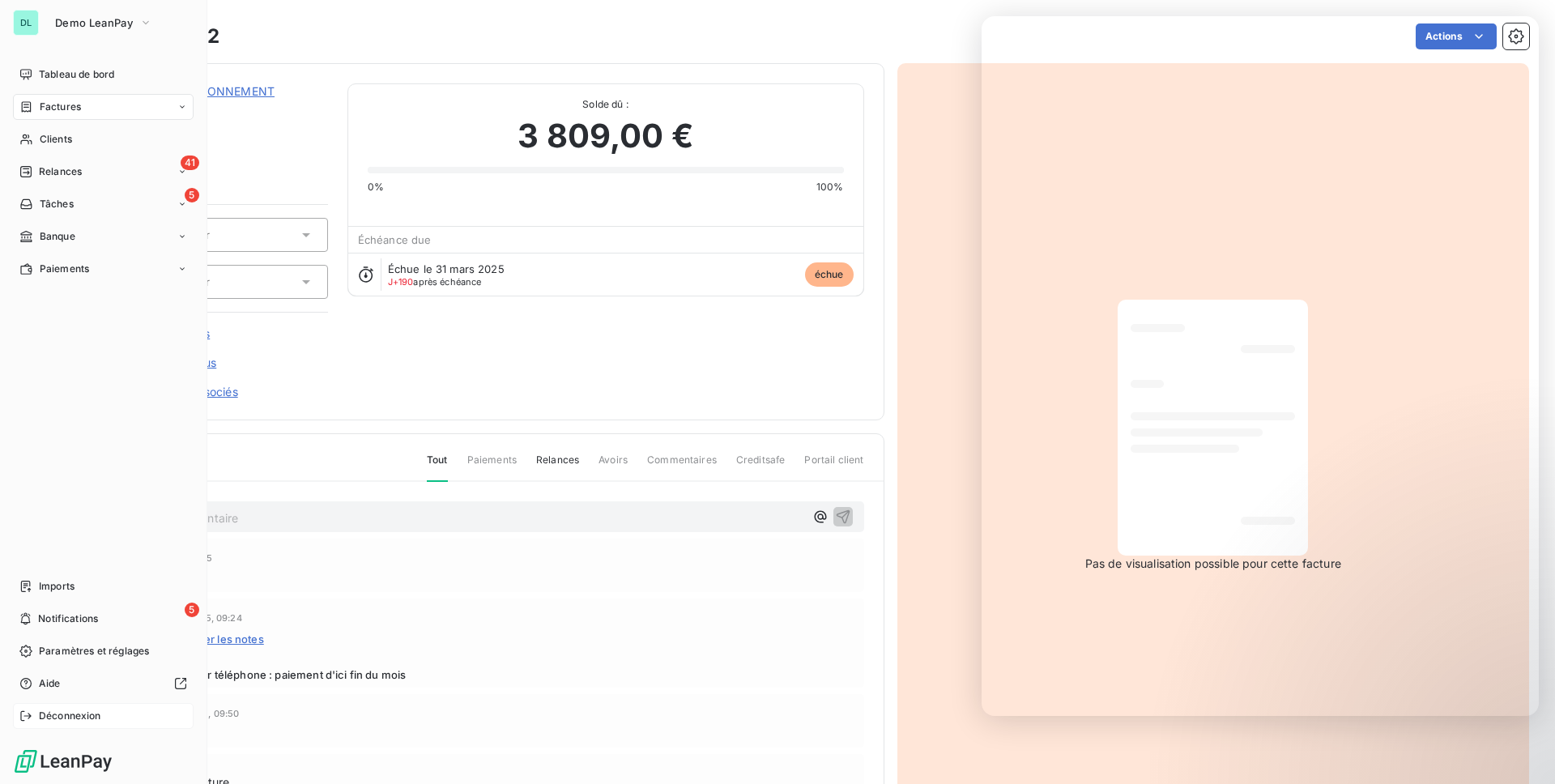
click at [72, 715] on span "Déconnexion" at bounding box center [70, 716] width 63 height 15
